Goal: Information Seeking & Learning: Learn about a topic

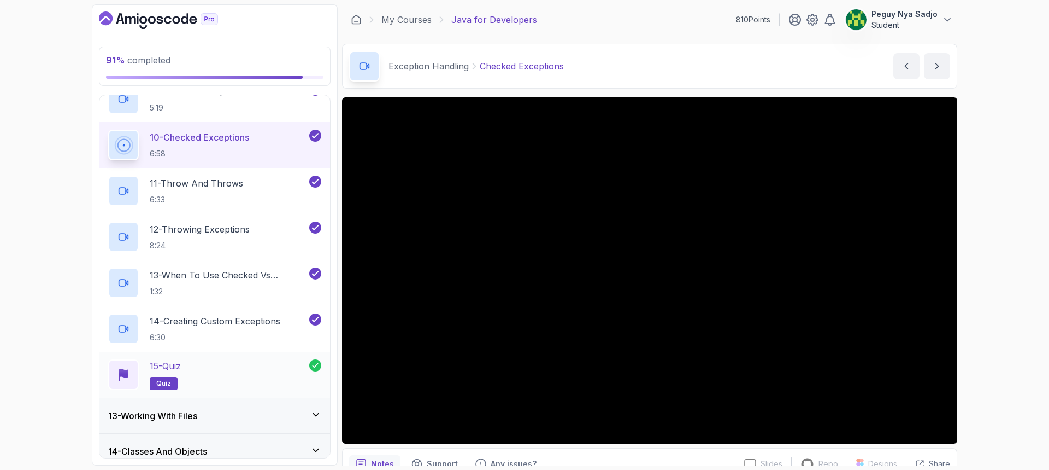
scroll to position [875, 0]
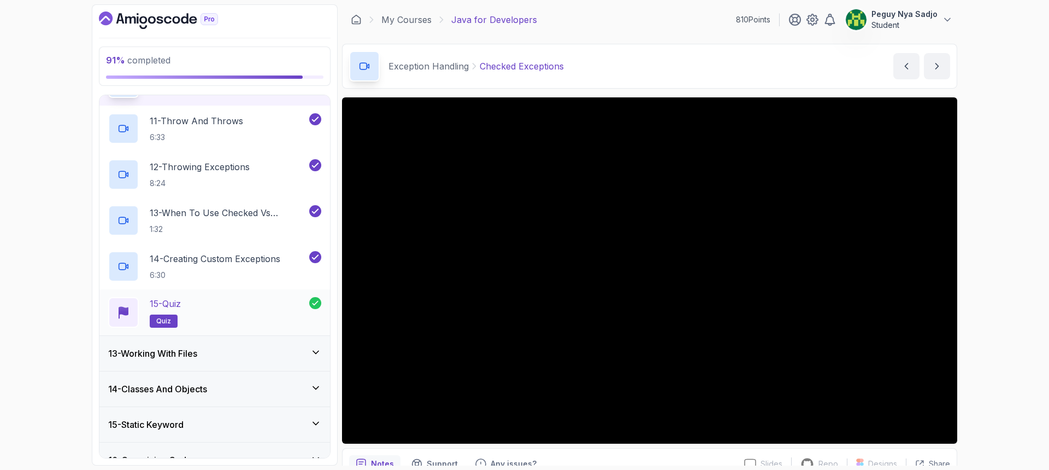
click at [181, 303] on p "15 - Quiz" at bounding box center [165, 303] width 31 height 13
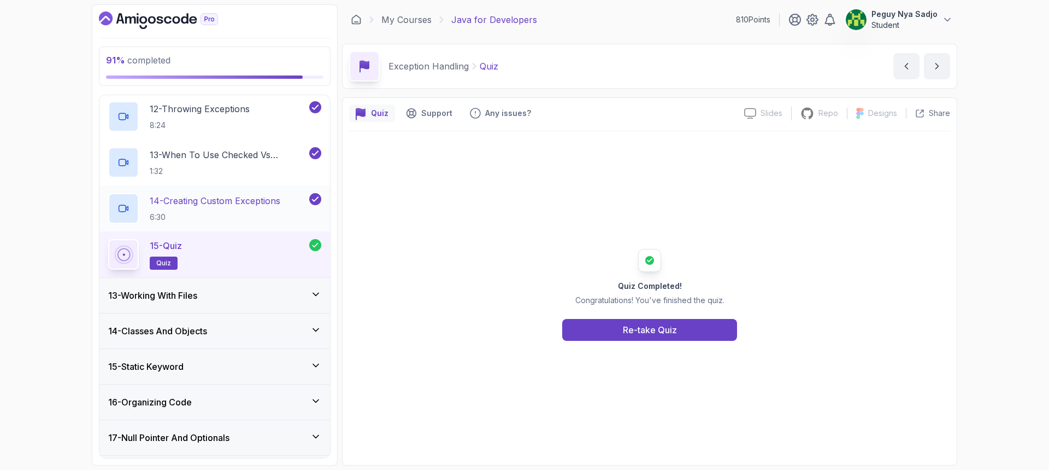
scroll to position [1001, 0]
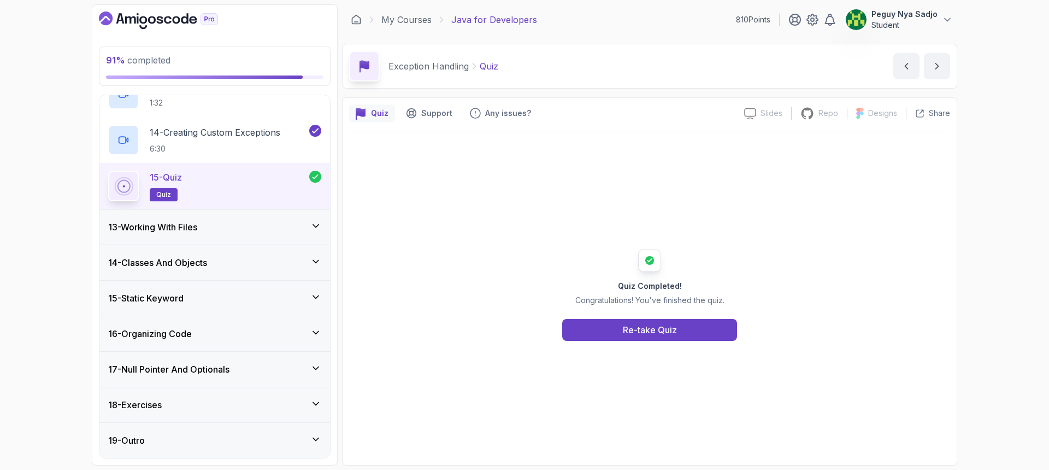
click at [219, 404] on div "18 - Exercises" at bounding box center [214, 404] width 213 height 13
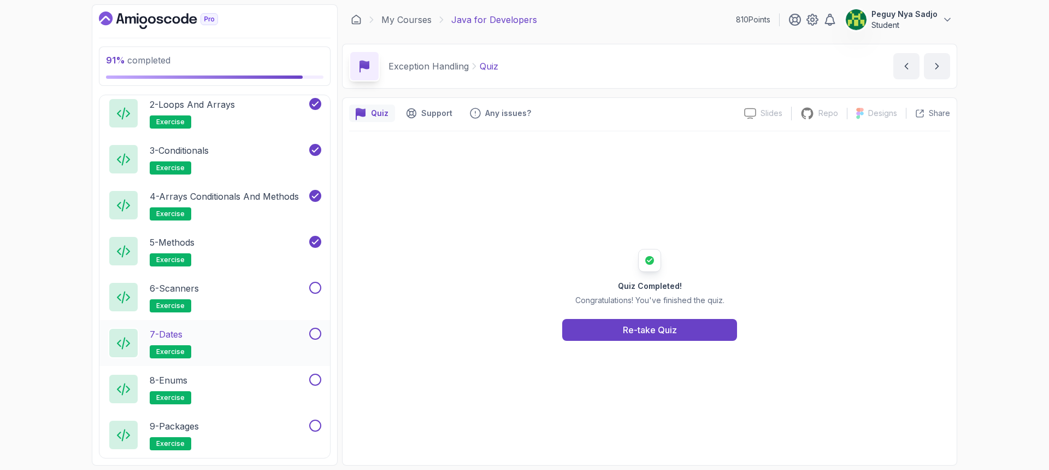
scroll to position [695, 0]
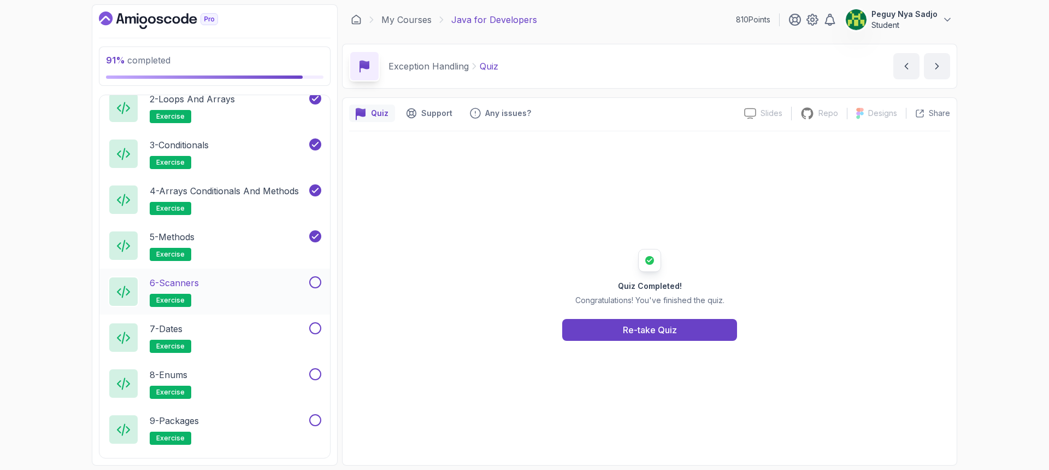
click at [181, 283] on p "6 - Scanners" at bounding box center [174, 282] width 49 height 13
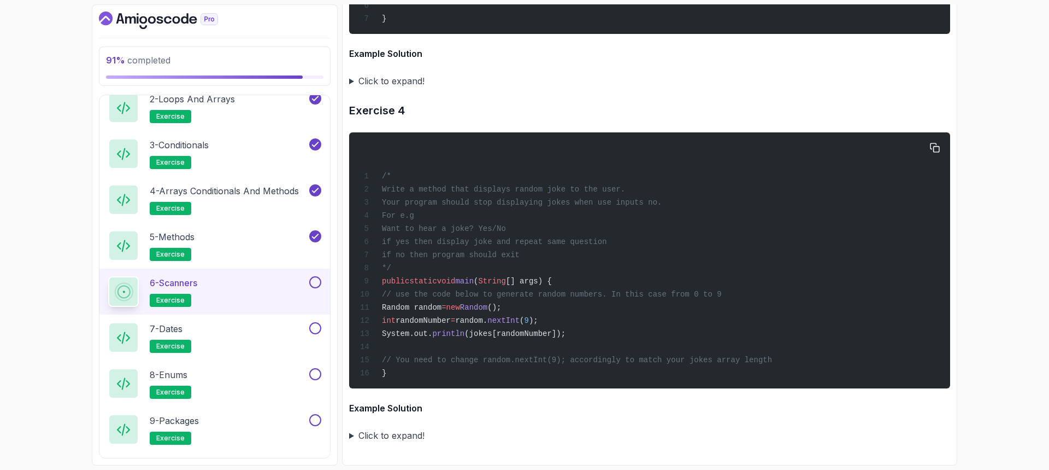
scroll to position [2477, 0]
drag, startPoint x: 568, startPoint y: 325, endPoint x: 426, endPoint y: 495, distance: 222.3
click at [619, 48] on h4 "Example Solution" at bounding box center [649, 53] width 601 height 13
click at [354, 436] on summary "Click to expand!" at bounding box center [649, 434] width 601 height 15
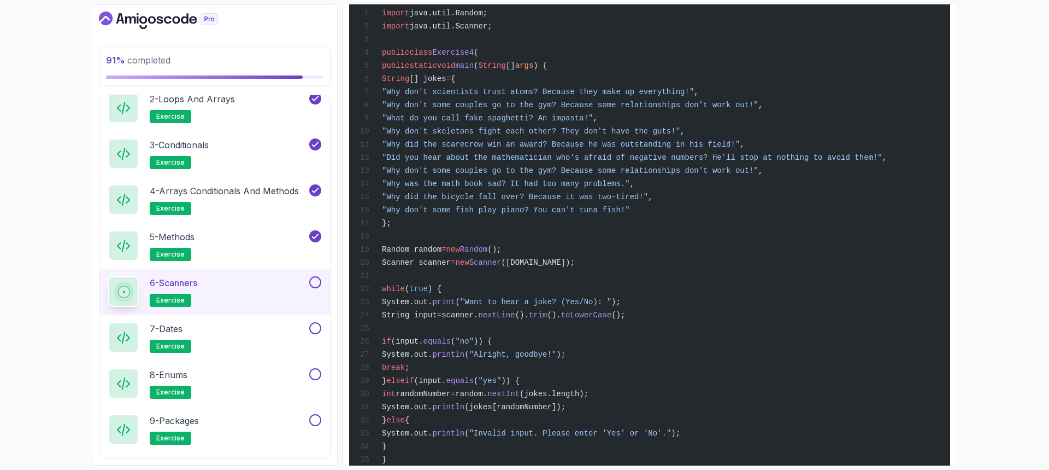
scroll to position [2877, 0]
